Goal: Understand process/instructions: Learn how to perform a task or action

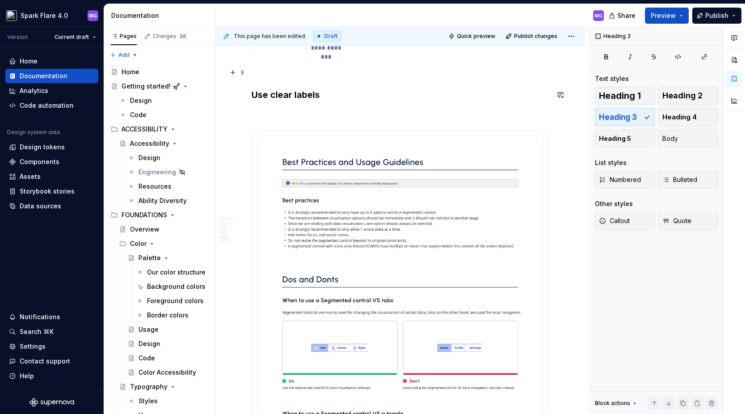
scroll to position [1328, 0]
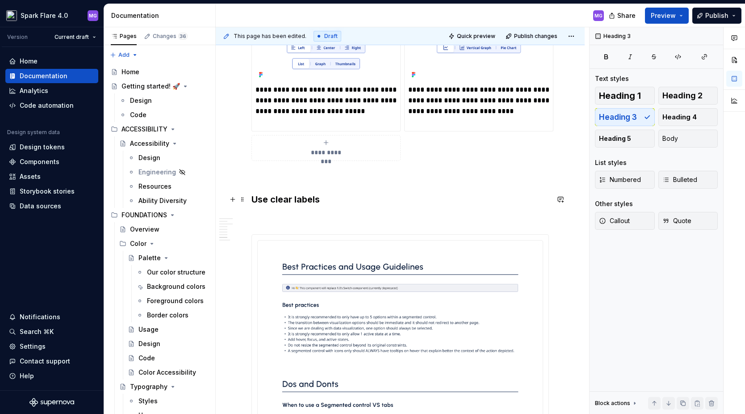
click at [327, 203] on h3 "Use clear labels" at bounding box center [401, 199] width 298 height 13
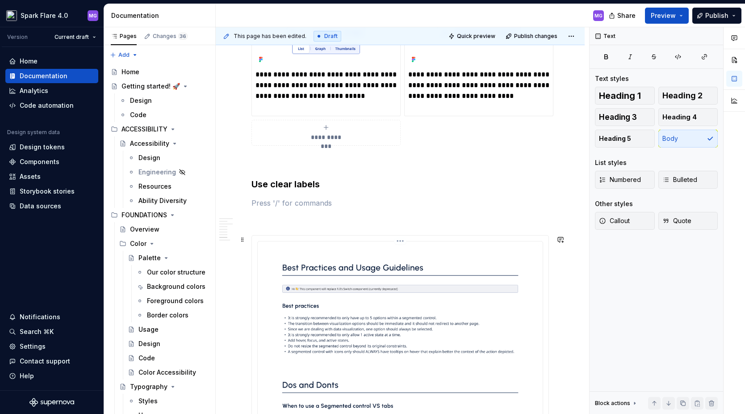
scroll to position [1338, 0]
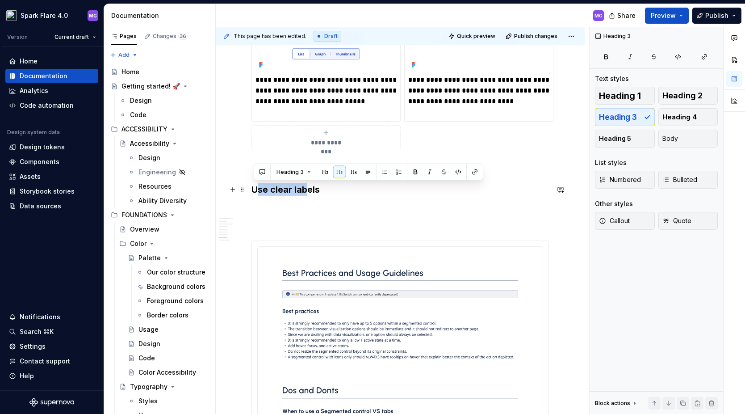
drag, startPoint x: 256, startPoint y: 190, endPoint x: 304, endPoint y: 192, distance: 48.7
click at [304, 192] on h3 "Use clear labels" at bounding box center [401, 189] width 298 height 13
click at [325, 192] on h3 "Use clear labels" at bounding box center [401, 189] width 298 height 13
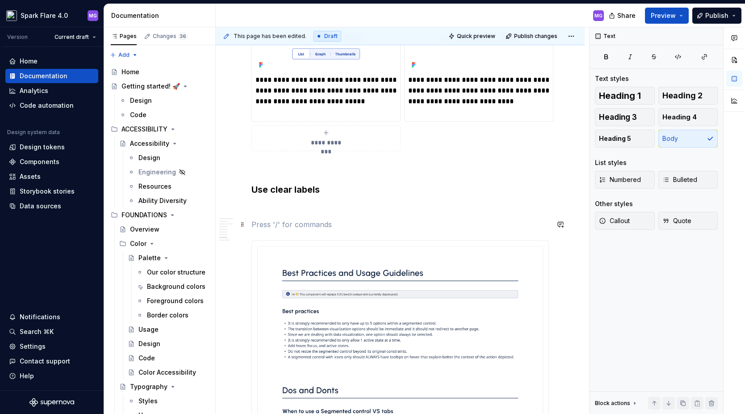
click at [320, 220] on p at bounding box center [401, 224] width 298 height 11
click at [302, 207] on p at bounding box center [401, 208] width 298 height 11
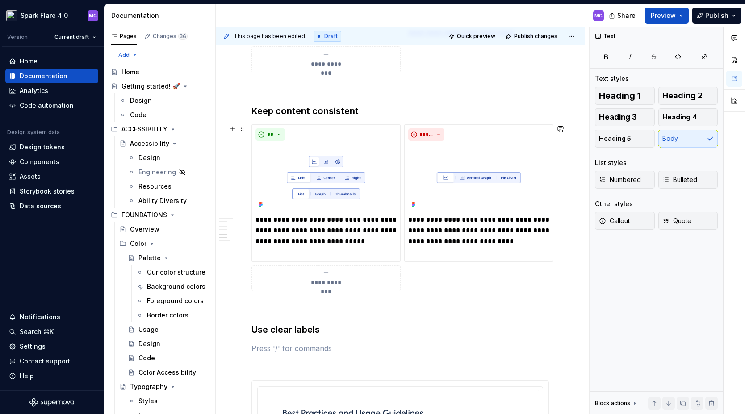
scroll to position [1226, 0]
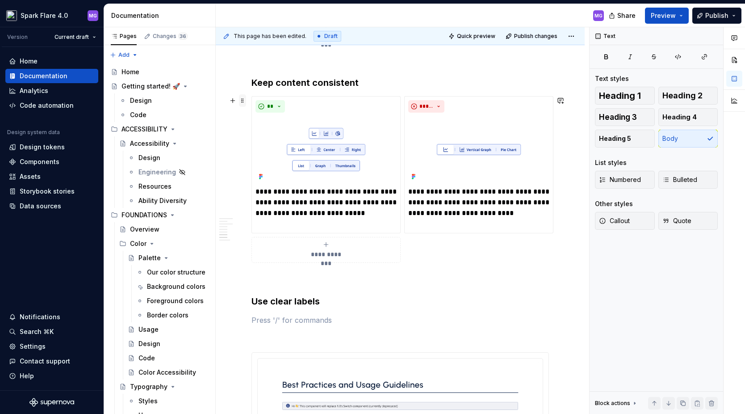
click at [243, 101] on span at bounding box center [242, 100] width 7 height 13
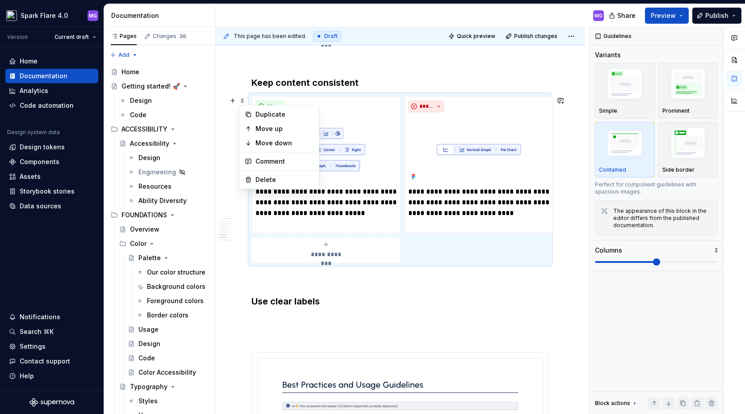
click at [257, 107] on div "Duplicate Move up Move down Comment Delete" at bounding box center [279, 147] width 80 height 84
click at [260, 112] on div "Duplicate" at bounding box center [285, 114] width 58 height 9
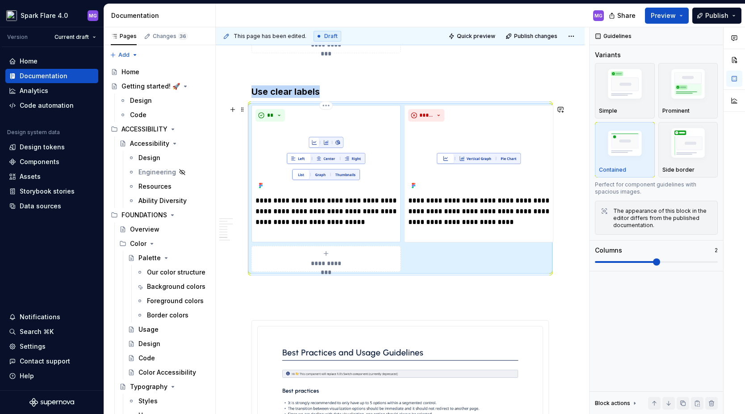
scroll to position [1439, 0]
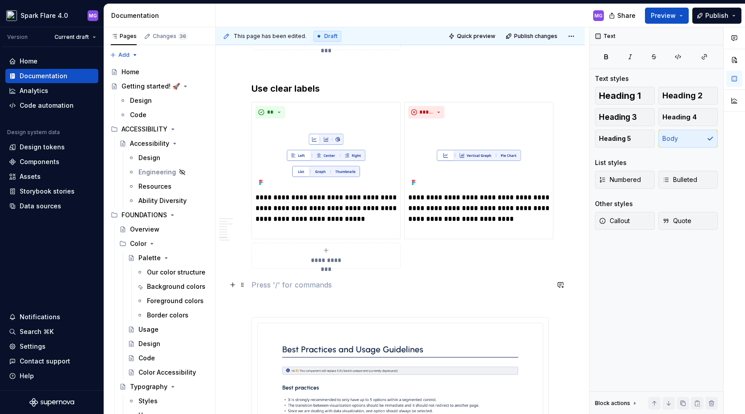
click at [415, 285] on p at bounding box center [401, 284] width 298 height 11
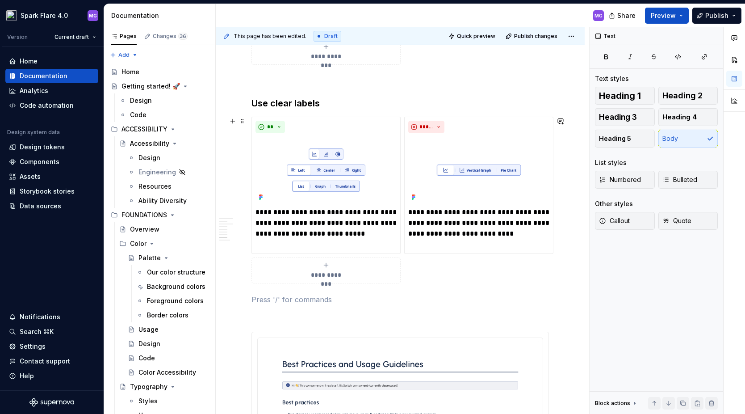
scroll to position [1423, 0]
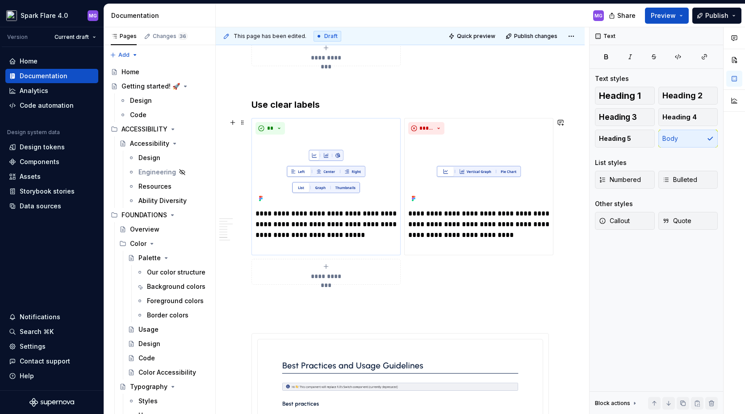
type textarea "*"
